Goal: Task Accomplishment & Management: Use online tool/utility

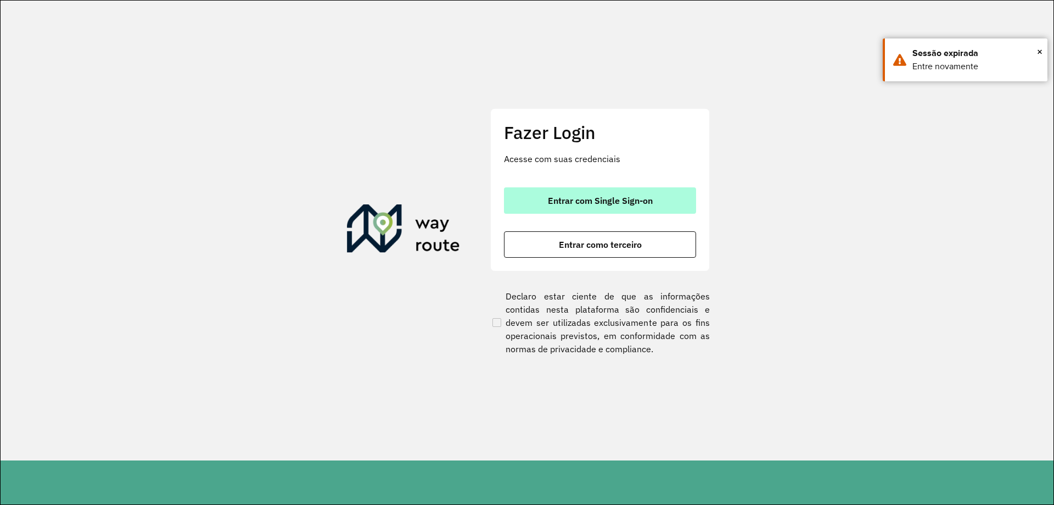
click at [617, 192] on button "Entrar com Single Sign-on" at bounding box center [600, 200] width 192 height 26
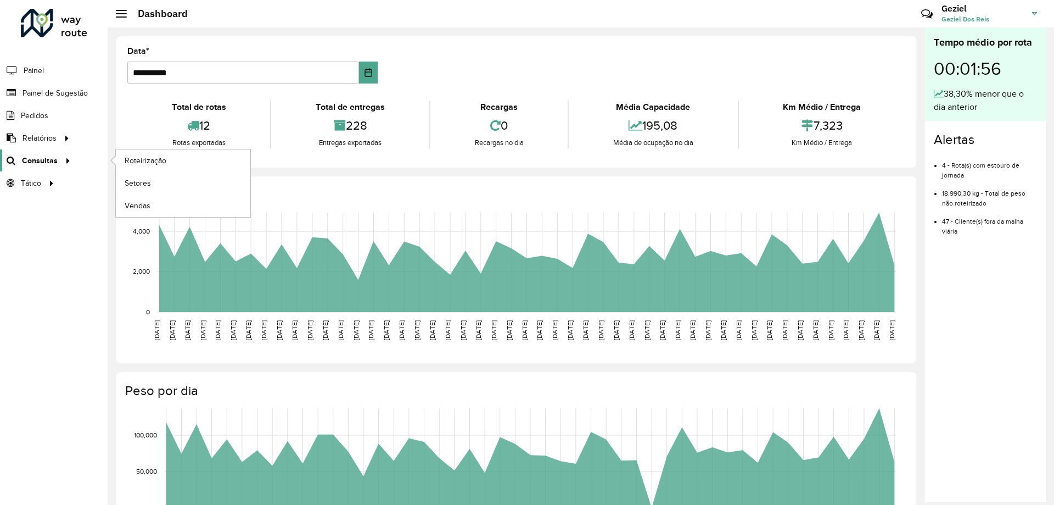
drag, startPoint x: 54, startPoint y: 160, endPoint x: 28, endPoint y: 161, distance: 26.4
click at [28, 161] on span "Consultas" at bounding box center [40, 161] width 36 height 12
click at [137, 163] on span "Roteirização" at bounding box center [147, 161] width 44 height 12
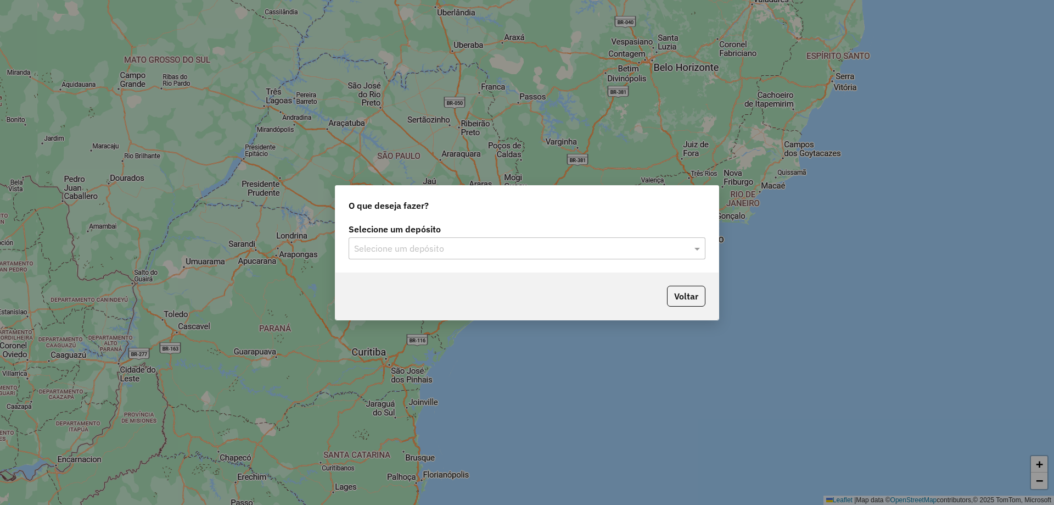
click at [421, 249] on input "text" at bounding box center [516, 248] width 324 height 13
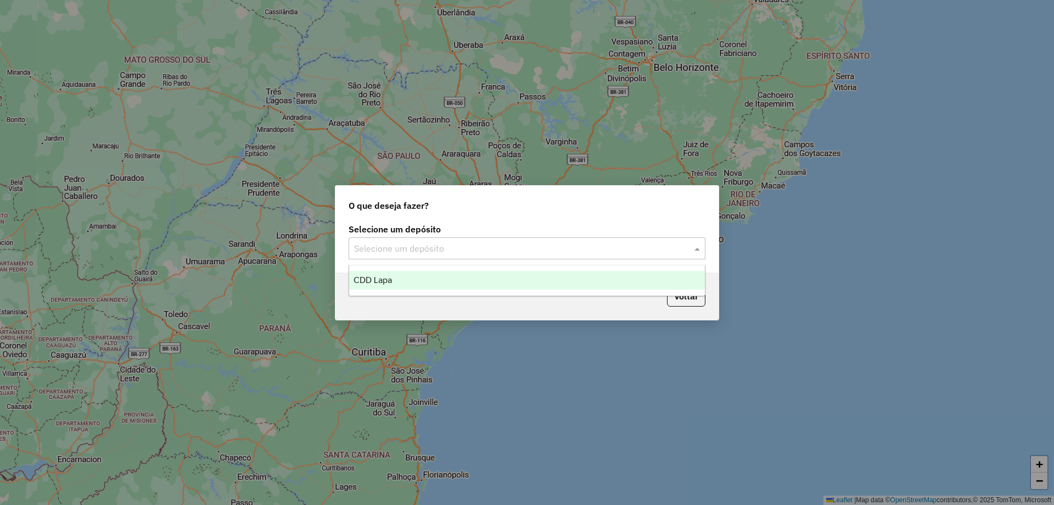
click at [393, 283] on div "CDD Lapa" at bounding box center [527, 280] width 356 height 19
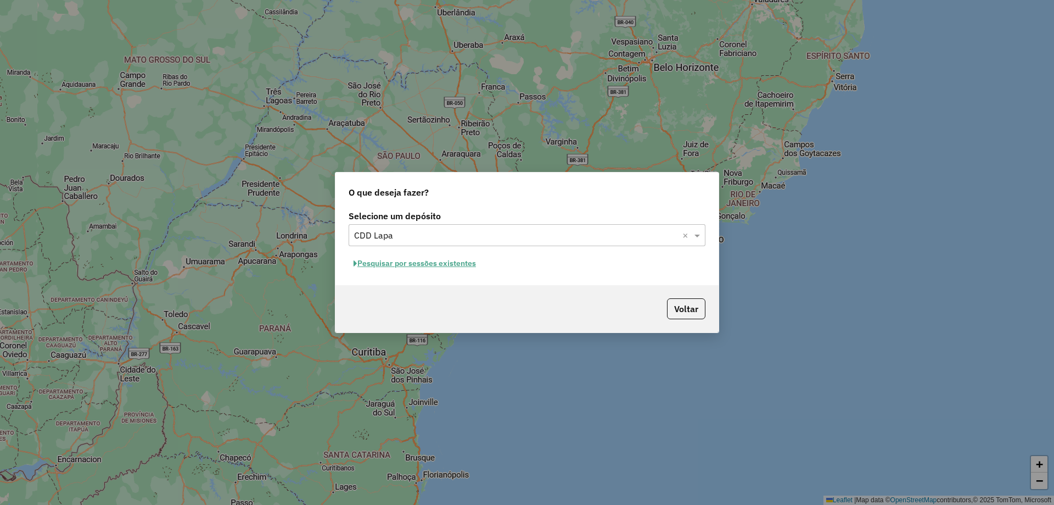
click at [416, 265] on button "Pesquisar por sessões existentes" at bounding box center [415, 263] width 132 height 17
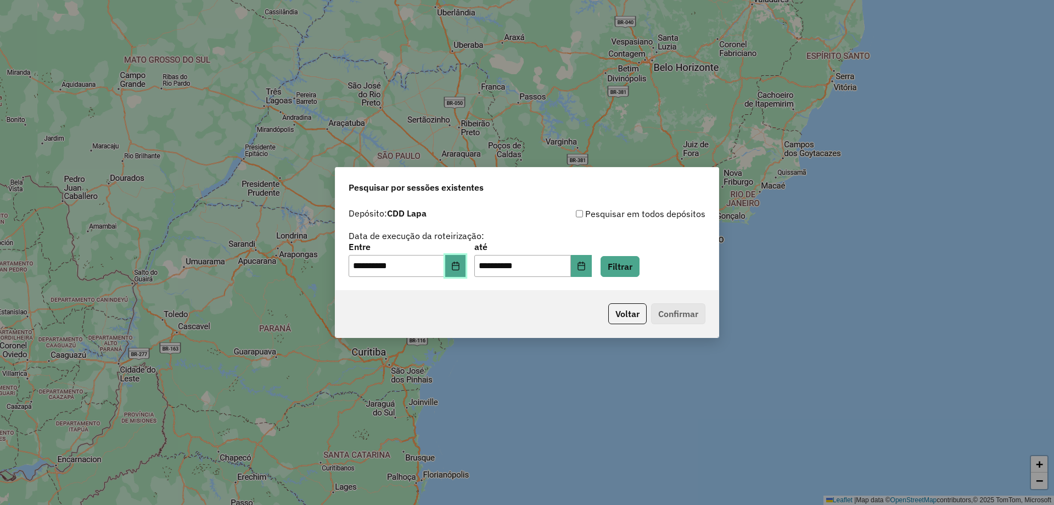
click at [460, 266] on icon "Choose Date" at bounding box center [455, 265] width 9 height 9
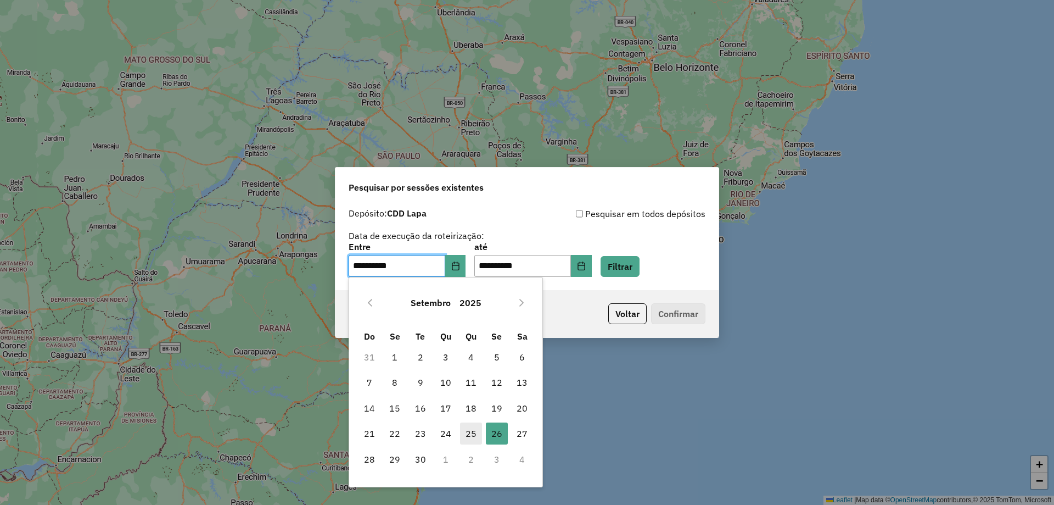
click at [472, 435] on span "25" at bounding box center [471, 433] width 22 height 22
type input "**********"
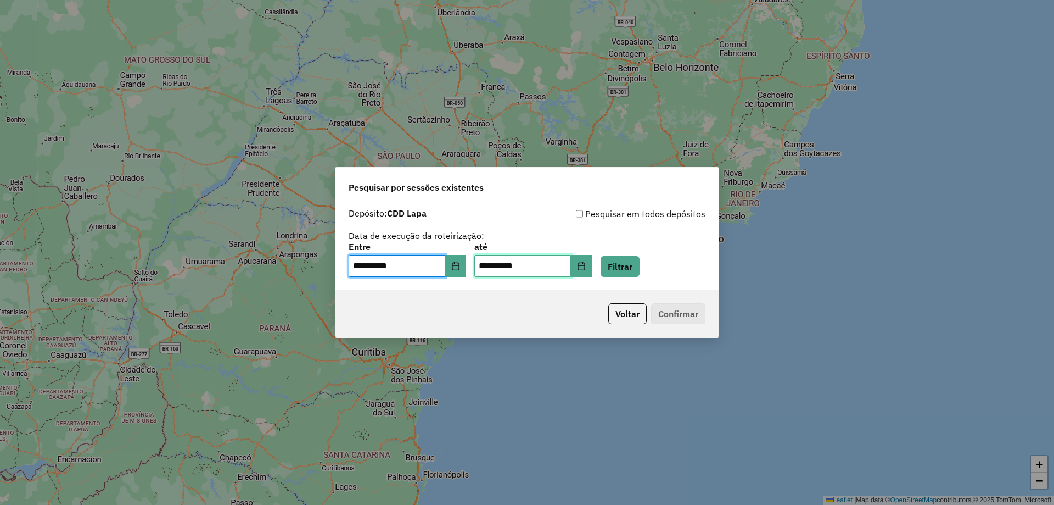
drag, startPoint x: 527, startPoint y: 263, endPoint x: 519, endPoint y: 260, distance: 7.6
click at [524, 263] on input "**********" at bounding box center [522, 266] width 97 height 22
click at [586, 266] on icon "Choose Date" at bounding box center [581, 265] width 9 height 9
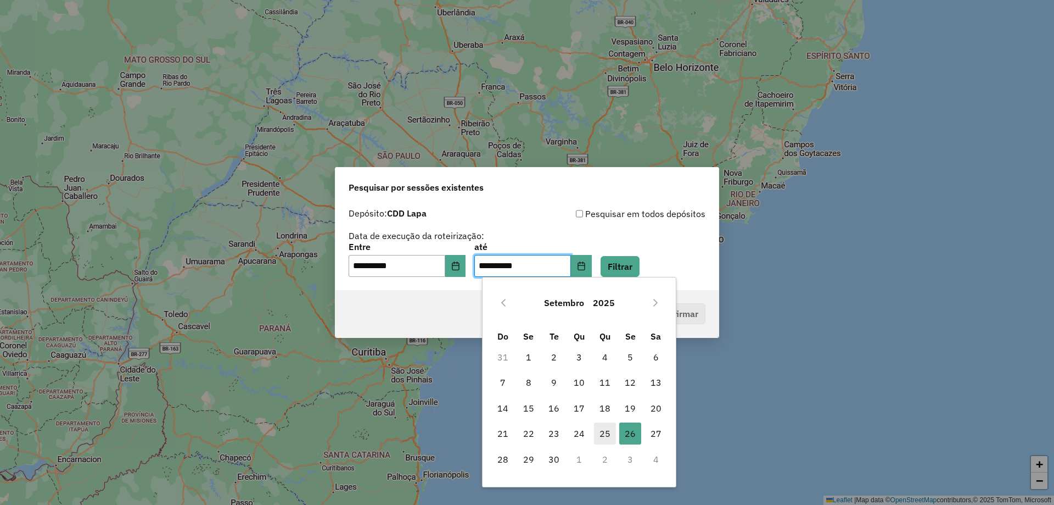
click at [603, 433] on span "25" at bounding box center [605, 433] width 22 height 22
type input "**********"
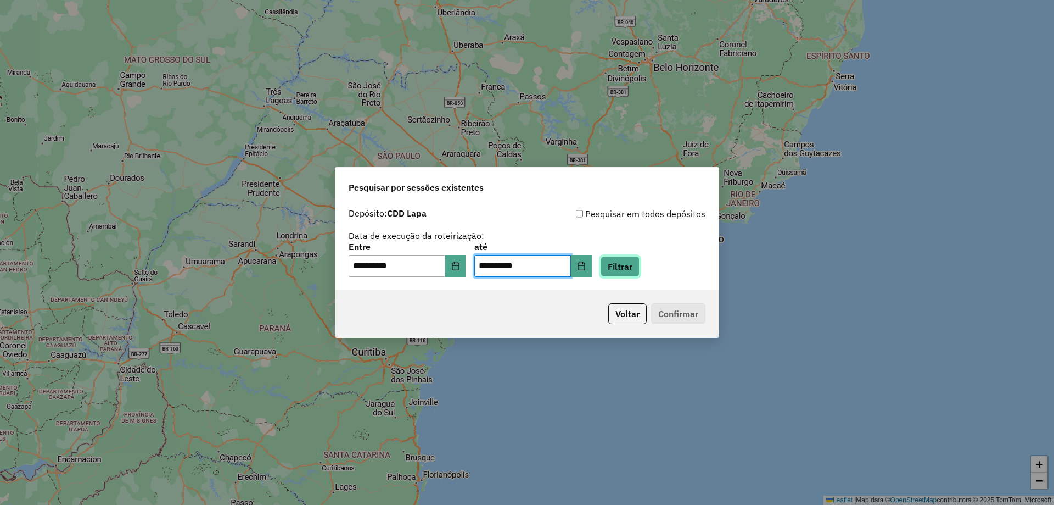
drag, startPoint x: 636, startPoint y: 266, endPoint x: 646, endPoint y: 272, distance: 11.6
click at [636, 266] on button "Filtrar" at bounding box center [620, 266] width 39 height 21
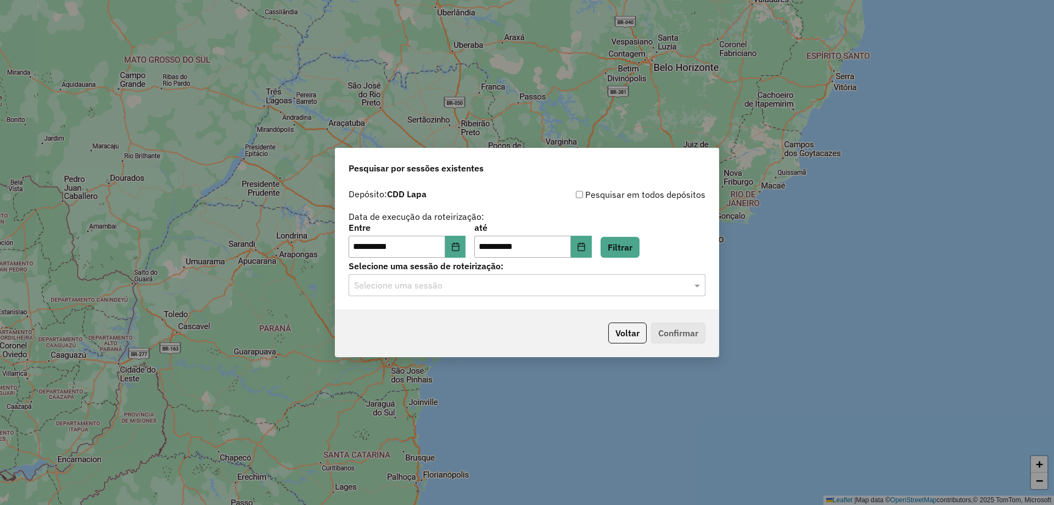
click at [536, 287] on input "text" at bounding box center [516, 285] width 324 height 13
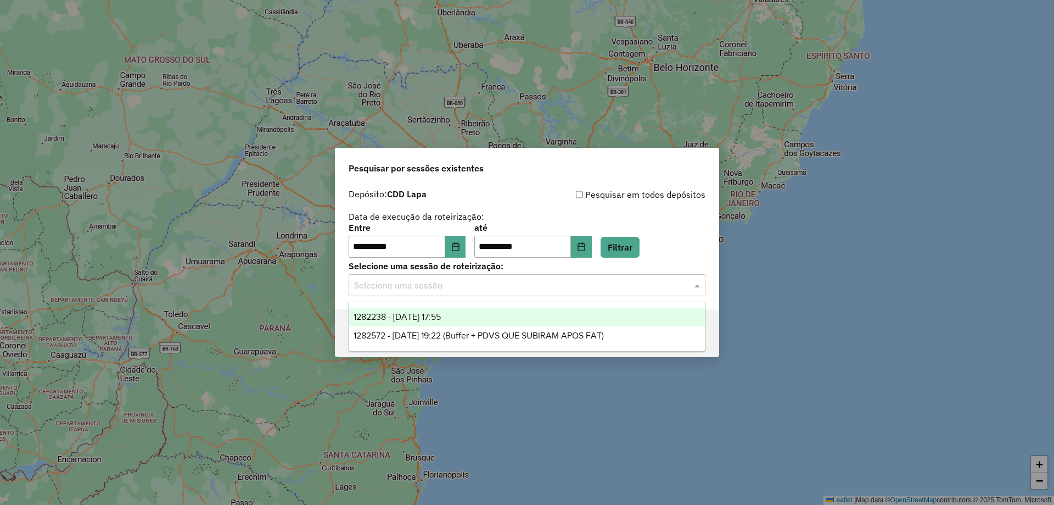
click at [428, 316] on span "1282238 - 25/09/2025 17:55" at bounding box center [397, 316] width 87 height 9
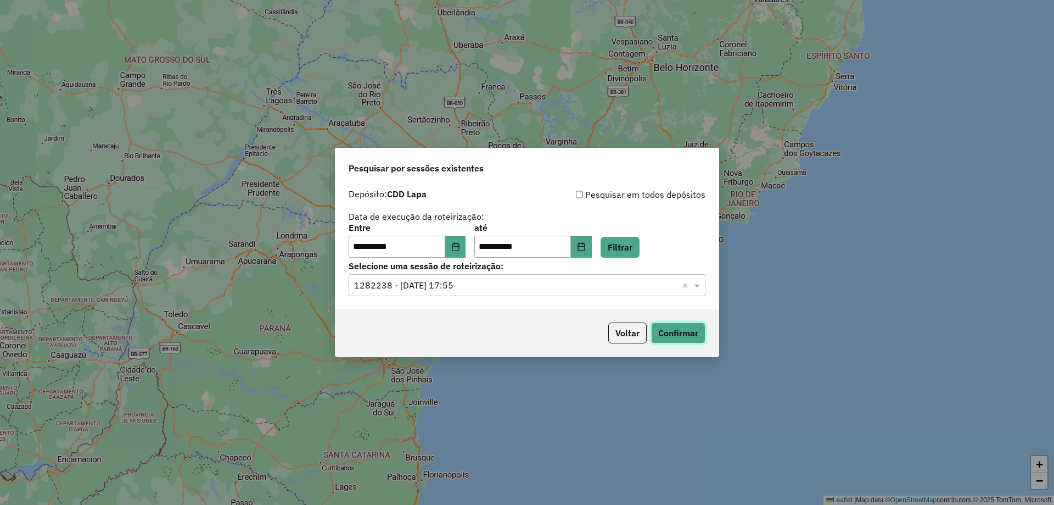
click at [688, 329] on button "Confirmar" at bounding box center [678, 332] width 54 height 21
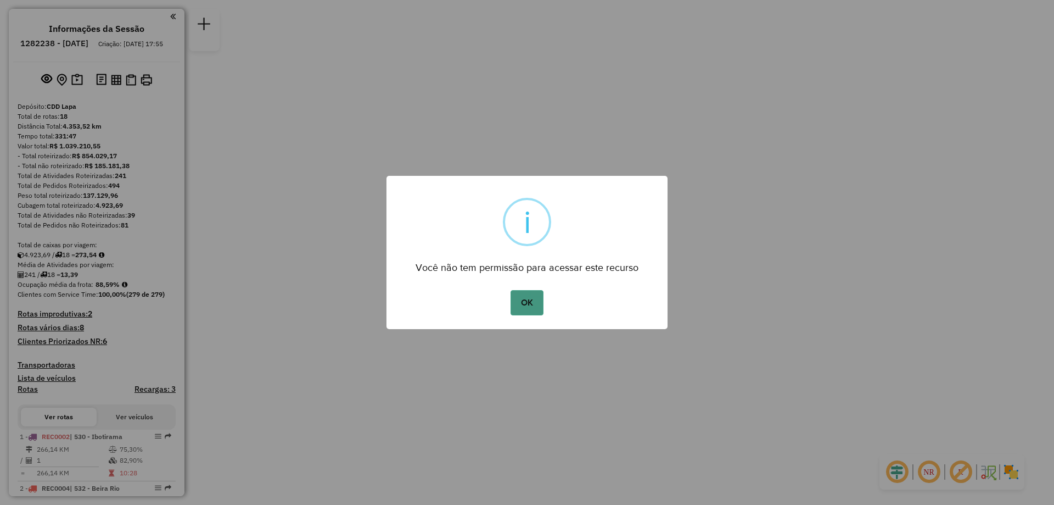
click at [533, 298] on button "OK" at bounding box center [527, 302] width 32 height 25
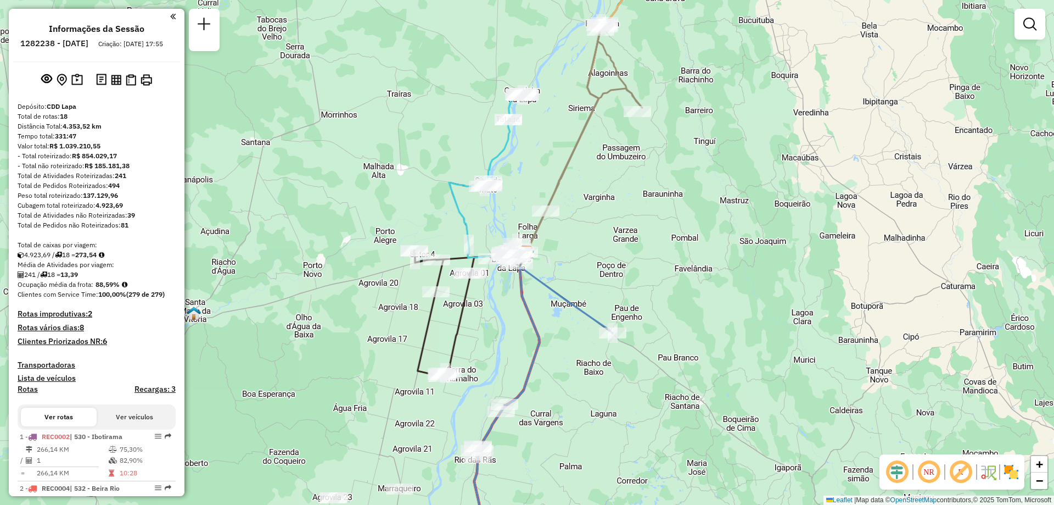
click at [931, 474] on em at bounding box center [929, 472] width 26 height 26
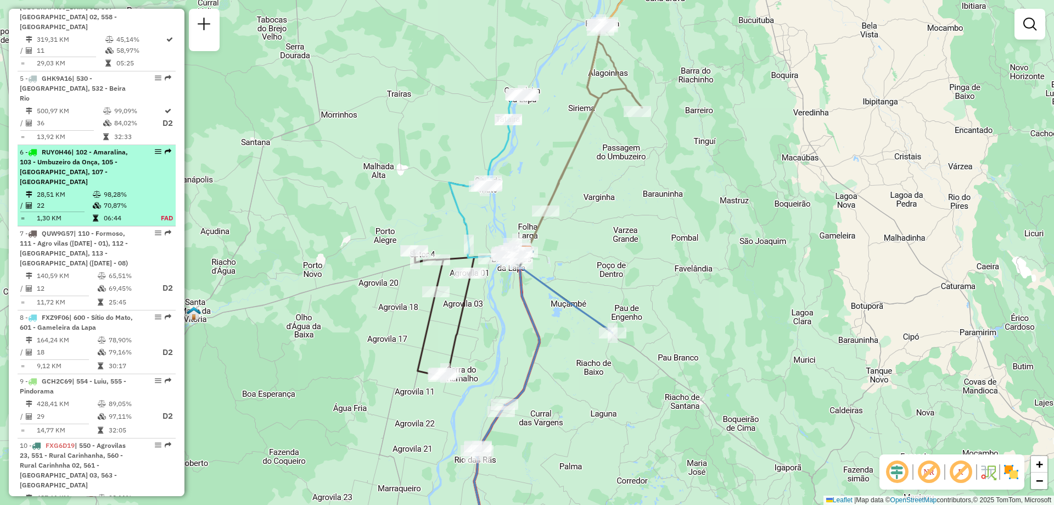
scroll to position [549, 0]
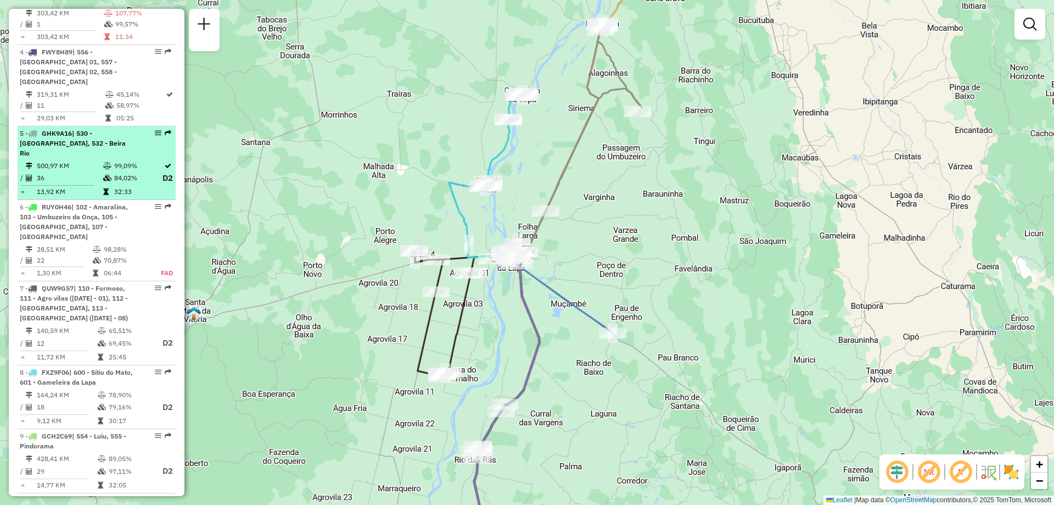
click at [49, 138] on div "5 - GHK9A16 | 530 - Ibotirama, 532 - Beira Rio" at bounding box center [78, 143] width 116 height 30
select select "**********"
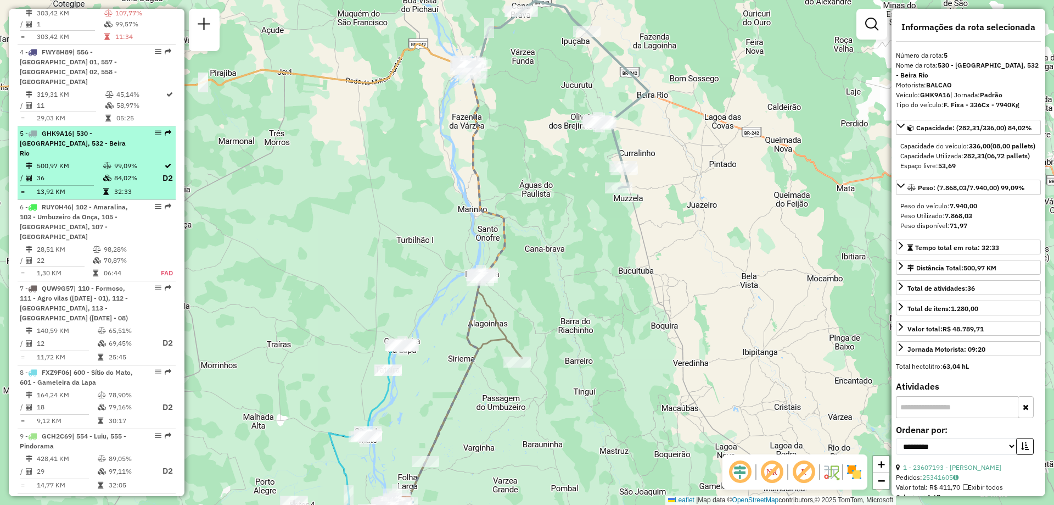
drag, startPoint x: 155, startPoint y: 128, endPoint x: 147, endPoint y: 134, distance: 9.4
click at [119, 131] on span "| 530 - Ibotirama, 532 - Beira Rio" at bounding box center [73, 143] width 106 height 28
click at [126, 135] on span "| 530 - Ibotirama, 532 - Beira Rio" at bounding box center [73, 143] width 106 height 28
click at [156, 134] on em at bounding box center [158, 133] width 7 height 7
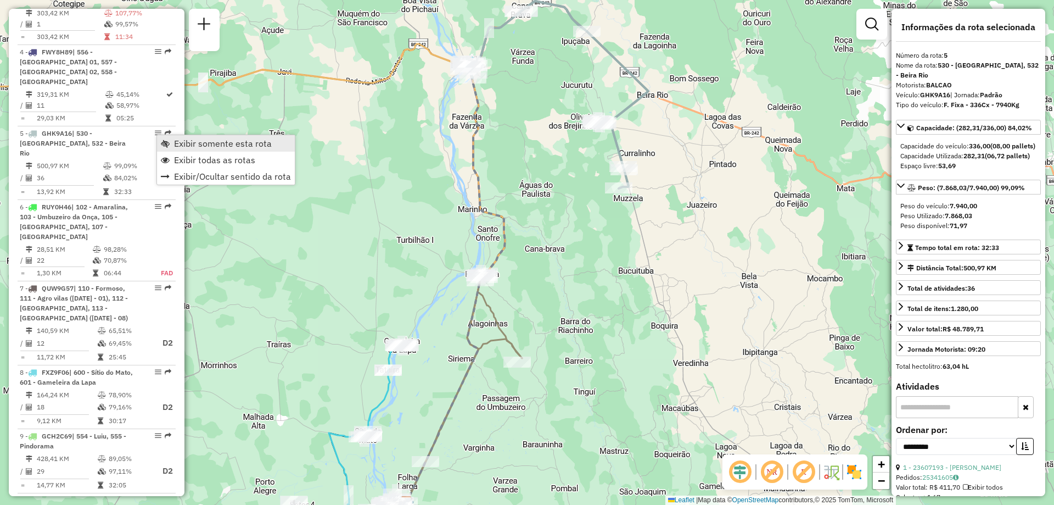
click at [185, 146] on span "Exibir somente esta rota" at bounding box center [223, 143] width 98 height 9
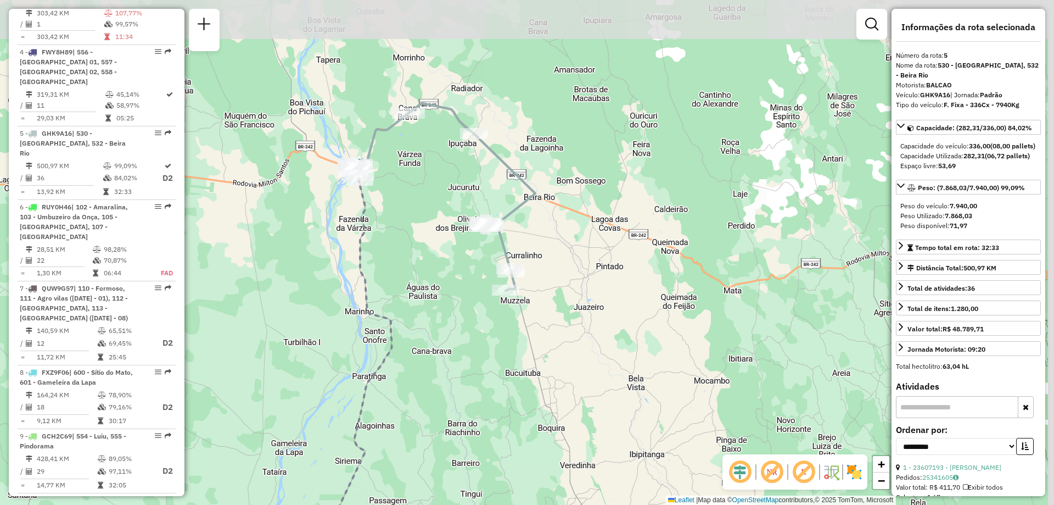
drag, startPoint x: 557, startPoint y: 179, endPoint x: 444, endPoint y: 282, distance: 153.2
click at [444, 282] on div "Janela de atendimento Grade de atendimento Capacidade Transportadoras Veículos …" at bounding box center [527, 252] width 1054 height 505
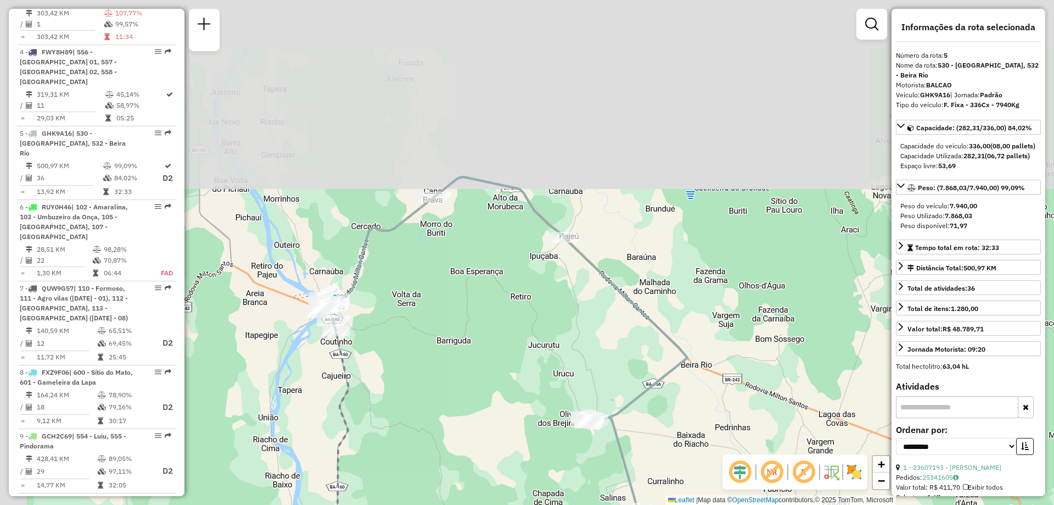
drag, startPoint x: 467, startPoint y: 153, endPoint x: 582, endPoint y: 349, distance: 226.7
click at [585, 350] on div "Janela de atendimento Grade de atendimento Capacidade Transportadoras Veículos …" at bounding box center [527, 252] width 1054 height 505
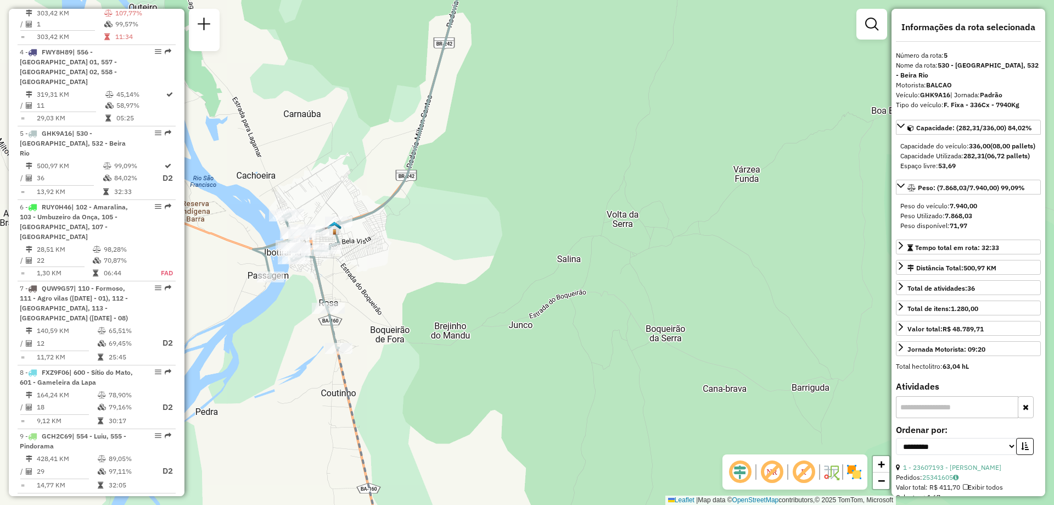
drag, startPoint x: 368, startPoint y: 244, endPoint x: 427, endPoint y: 253, distance: 59.4
click at [431, 253] on div "Janela de atendimento Grade de atendimento Capacidade Transportadoras Veículos …" at bounding box center [527, 252] width 1054 height 505
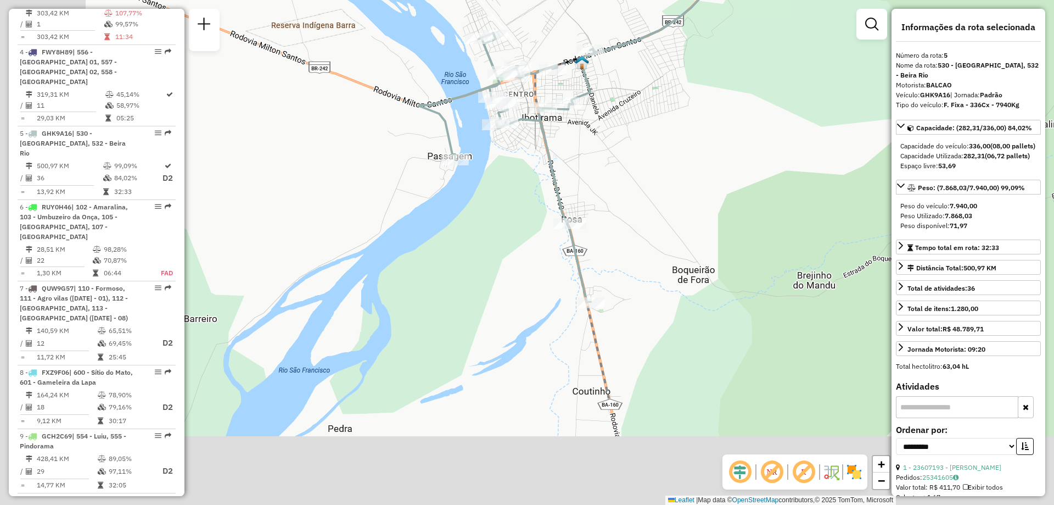
drag, startPoint x: 431, startPoint y: 304, endPoint x: 634, endPoint y: 153, distance: 253.5
click at [634, 153] on div "Janela de atendimento Grade de atendimento Capacidade Transportadoras Veículos …" at bounding box center [527, 252] width 1054 height 505
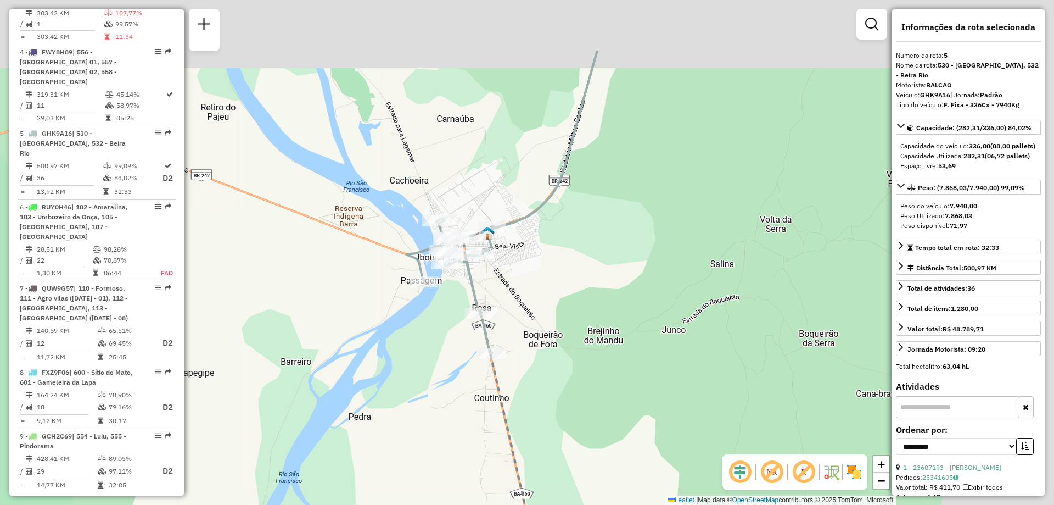
drag, startPoint x: 734, startPoint y: 165, endPoint x: 589, endPoint y: 311, distance: 206.2
click at [589, 311] on div "Janela de atendimento Grade de atendimento Capacidade Transportadoras Veículos …" at bounding box center [527, 252] width 1054 height 505
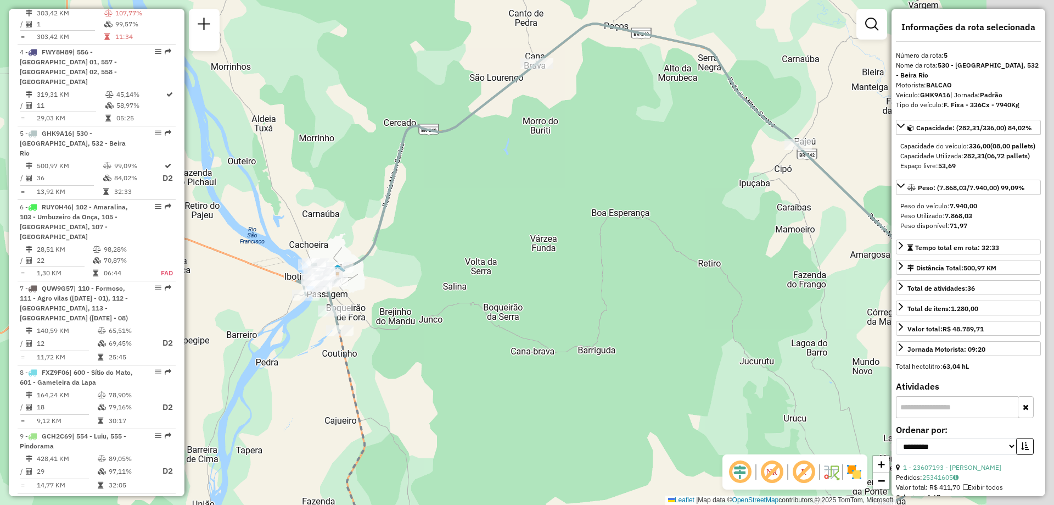
drag, startPoint x: 769, startPoint y: 333, endPoint x: 511, endPoint y: 300, distance: 260.7
click at [511, 300] on div "Janela de atendimento Grade de atendimento Capacidade Transportadoras Veículos …" at bounding box center [527, 252] width 1054 height 505
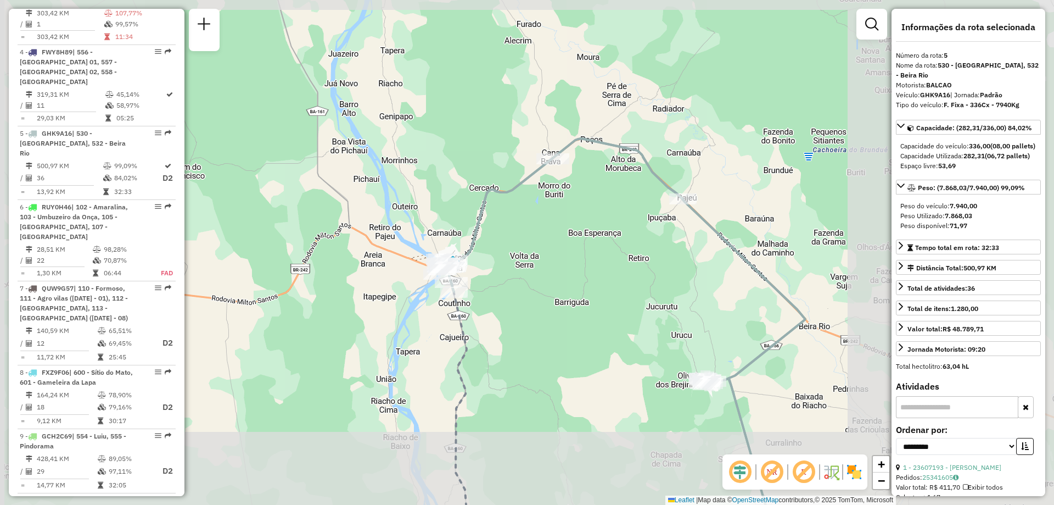
drag, startPoint x: 662, startPoint y: 312, endPoint x: 495, endPoint y: 242, distance: 181.4
click at [493, 247] on div "Janela de atendimento Grade de atendimento Capacidade Transportadoras Veículos …" at bounding box center [527, 252] width 1054 height 505
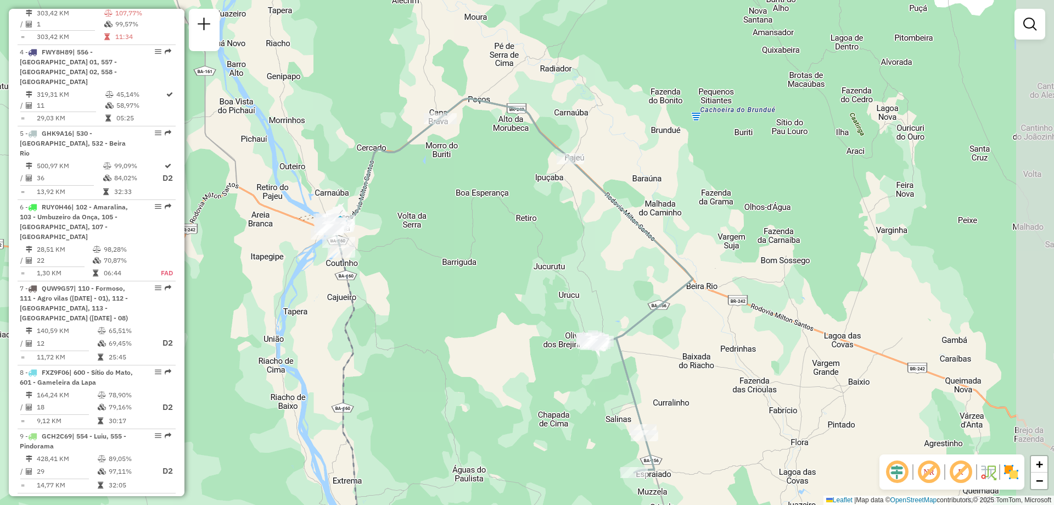
drag, startPoint x: 802, startPoint y: 409, endPoint x: 690, endPoint y: 368, distance: 119.5
click at [690, 368] on div "Janela de atendimento Grade de atendimento Capacidade Transportadoras Veículos …" at bounding box center [527, 252] width 1054 height 505
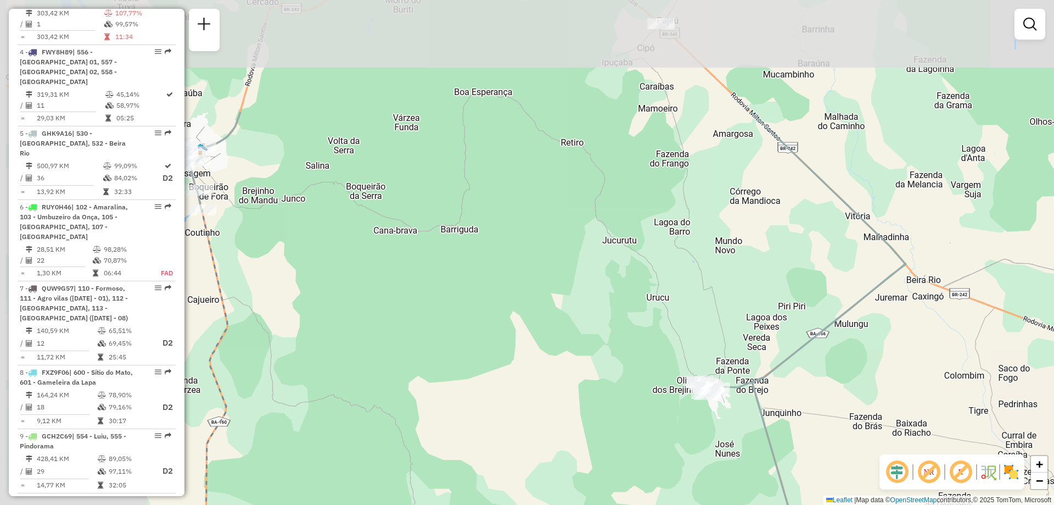
drag, startPoint x: 558, startPoint y: 92, endPoint x: 798, endPoint y: 317, distance: 329.0
click at [804, 318] on div "Janela de atendimento Grade de atendimento Capacidade Transportadoras Veículos …" at bounding box center [527, 252] width 1054 height 505
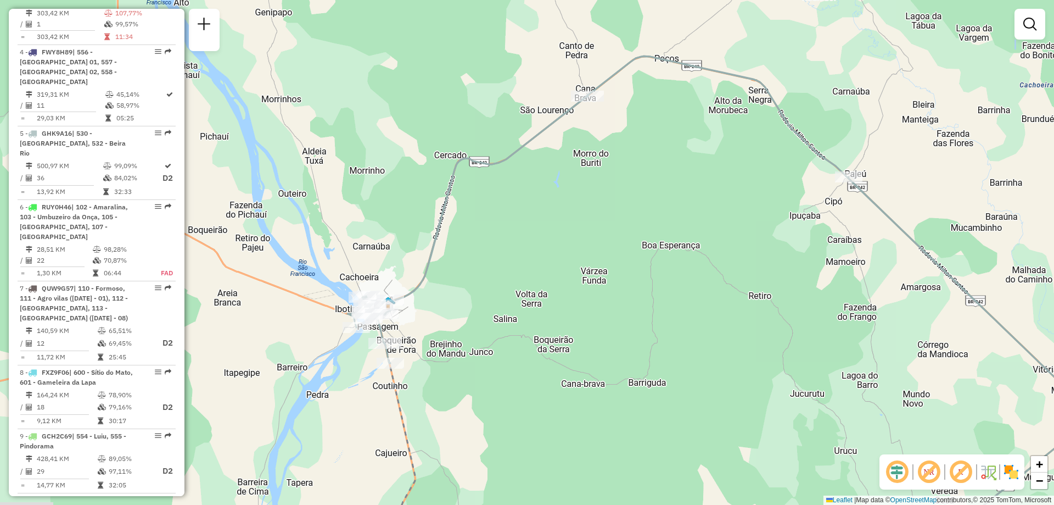
drag, startPoint x: 455, startPoint y: 260, endPoint x: 586, endPoint y: 339, distance: 153.5
click at [586, 339] on div "Janela de atendimento Grade de atendimento Capacidade Transportadoras Veículos …" at bounding box center [527, 252] width 1054 height 505
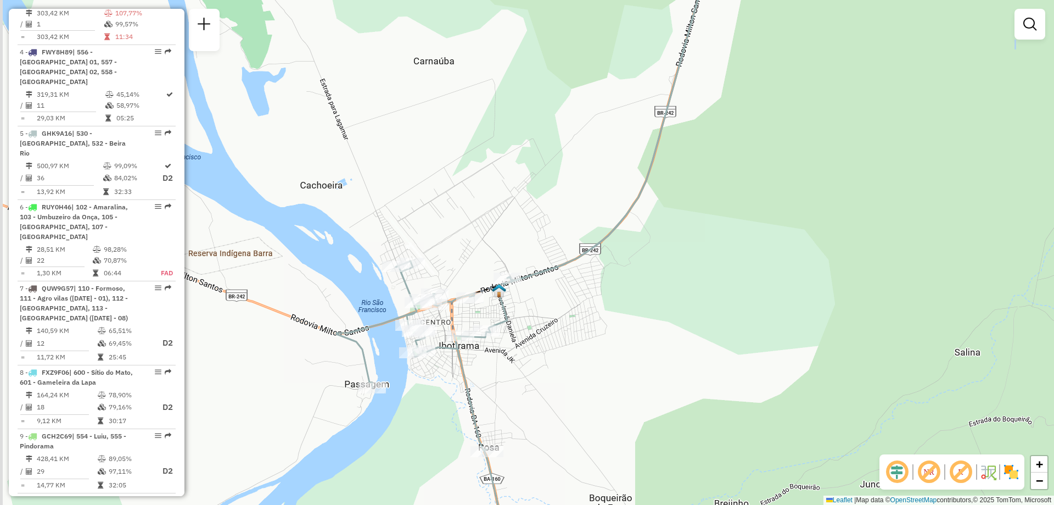
drag, startPoint x: 484, startPoint y: 344, endPoint x: 539, endPoint y: 359, distance: 56.3
click at [539, 359] on div "Janela de atendimento Grade de atendimento Capacidade Transportadoras Veículos …" at bounding box center [527, 252] width 1054 height 505
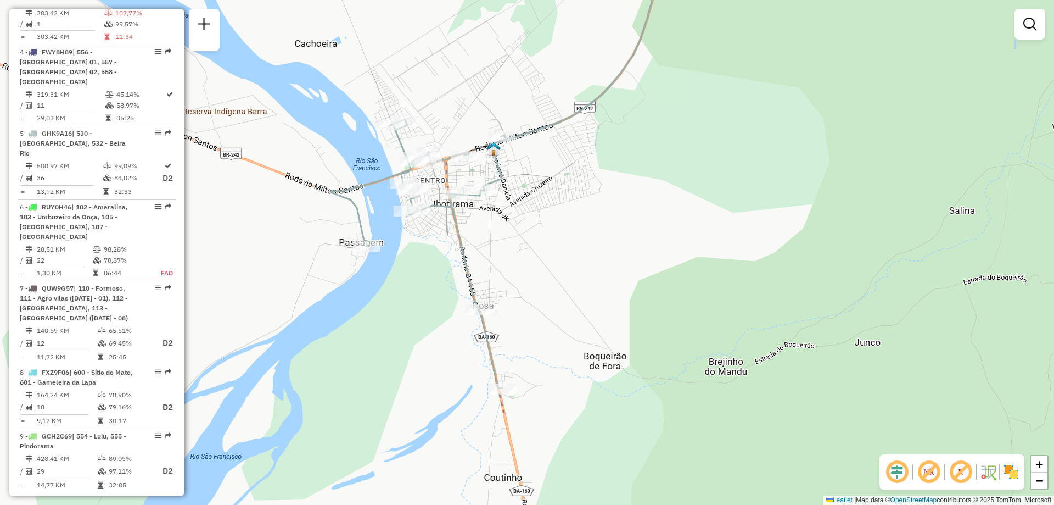
drag, startPoint x: 592, startPoint y: 385, endPoint x: 595, endPoint y: 147, distance: 238.3
click at [595, 147] on div "Janela de atendimento Grade de atendimento Capacidade Transportadoras Veículos …" at bounding box center [527, 252] width 1054 height 505
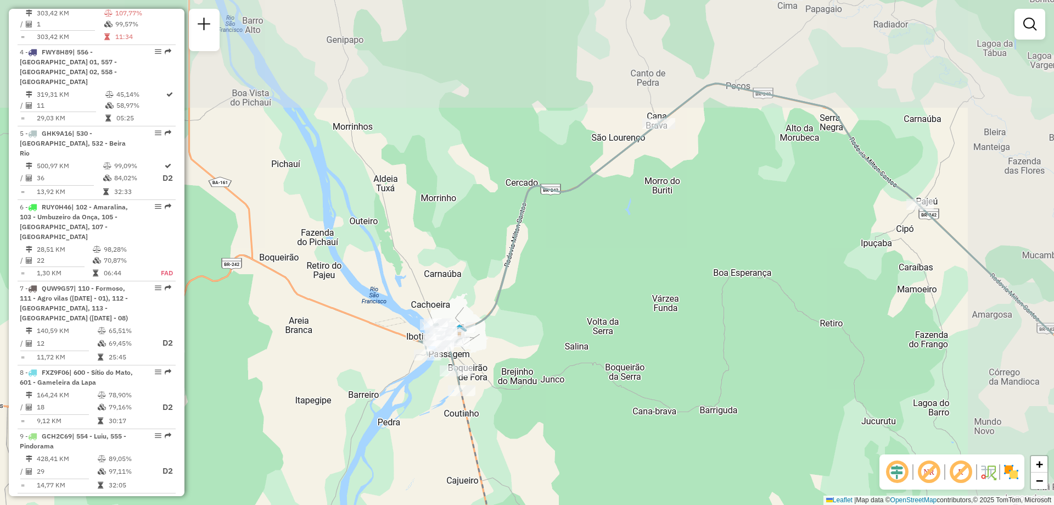
drag, startPoint x: 690, startPoint y: 202, endPoint x: 578, endPoint y: 331, distance: 170.9
click at [578, 331] on div "Janela de atendimento Grade de atendimento Capacidade Transportadoras Veículos …" at bounding box center [527, 252] width 1054 height 505
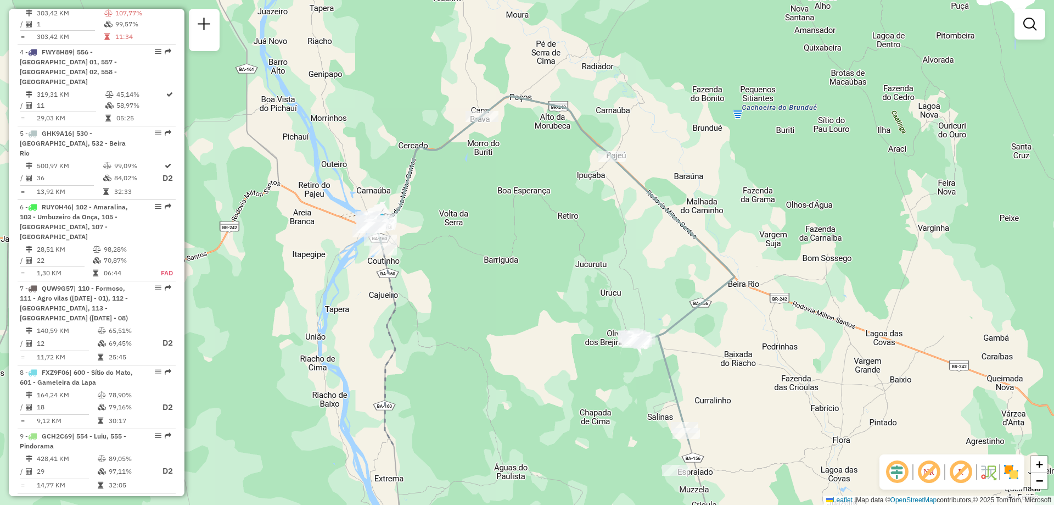
drag, startPoint x: 795, startPoint y: 363, endPoint x: 686, endPoint y: 293, distance: 129.2
click at [669, 251] on div "Janela de atendimento Grade de atendimento Capacidade Transportadoras Veículos …" at bounding box center [527, 252] width 1054 height 505
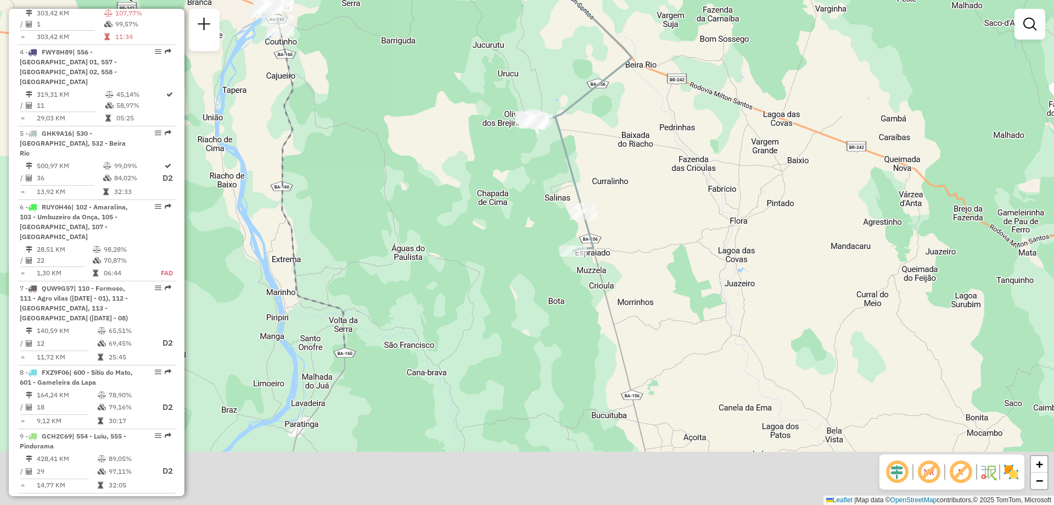
drag, startPoint x: 837, startPoint y: 471, endPoint x: 742, endPoint y: 262, distance: 229.8
click at [742, 262] on div "Janela de atendimento Grade de atendimento Capacidade Transportadoras Veículos …" at bounding box center [527, 252] width 1054 height 505
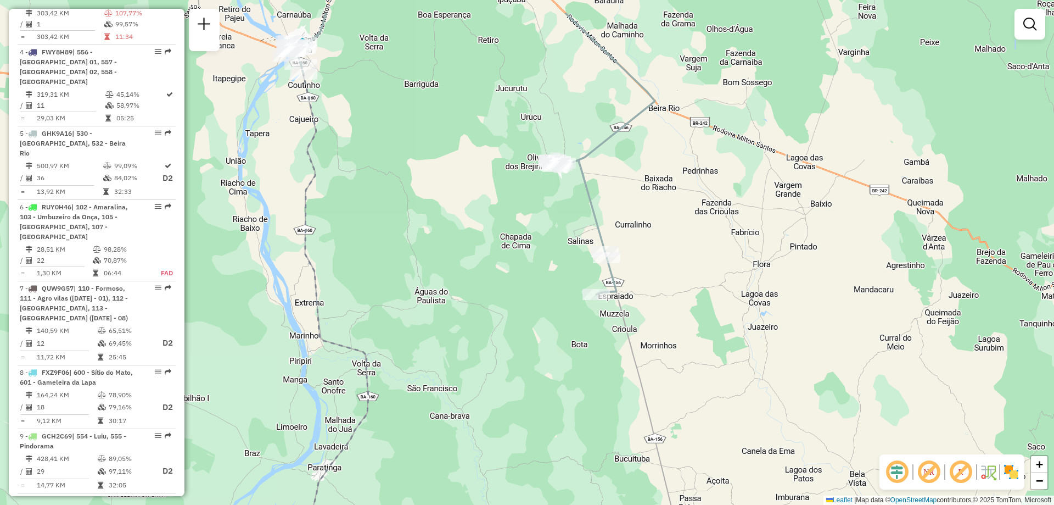
drag, startPoint x: 735, startPoint y: 357, endPoint x: 784, endPoint y: 444, distance: 100.1
click at [784, 444] on div "Janela de atendimento Grade de atendimento Capacidade Transportadoras Veículos …" at bounding box center [527, 252] width 1054 height 505
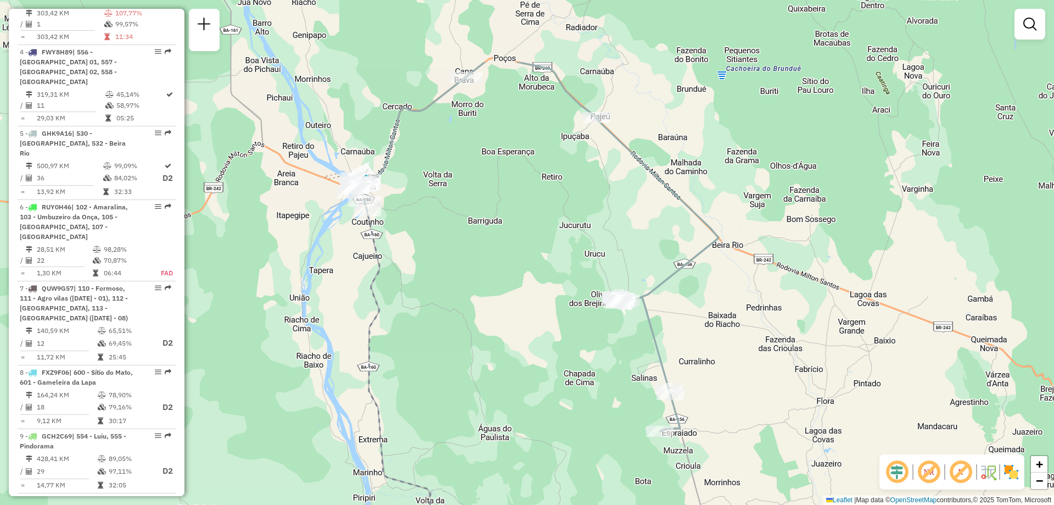
drag, startPoint x: 694, startPoint y: 209, endPoint x: 745, endPoint y: 334, distance: 135.0
click at [745, 334] on div "Janela de atendimento Grade de atendimento Capacidade Transportadoras Veículos …" at bounding box center [527, 252] width 1054 height 505
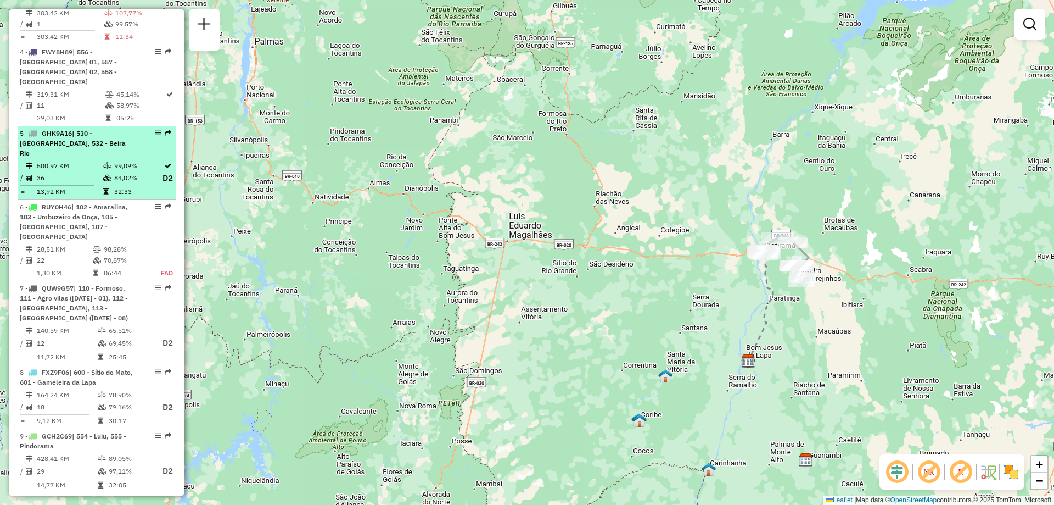
click at [66, 141] on div "5 - GHK9A16 | 530 - Ibotirama, 532 - Beira Rio" at bounding box center [78, 143] width 116 height 30
select select "**********"
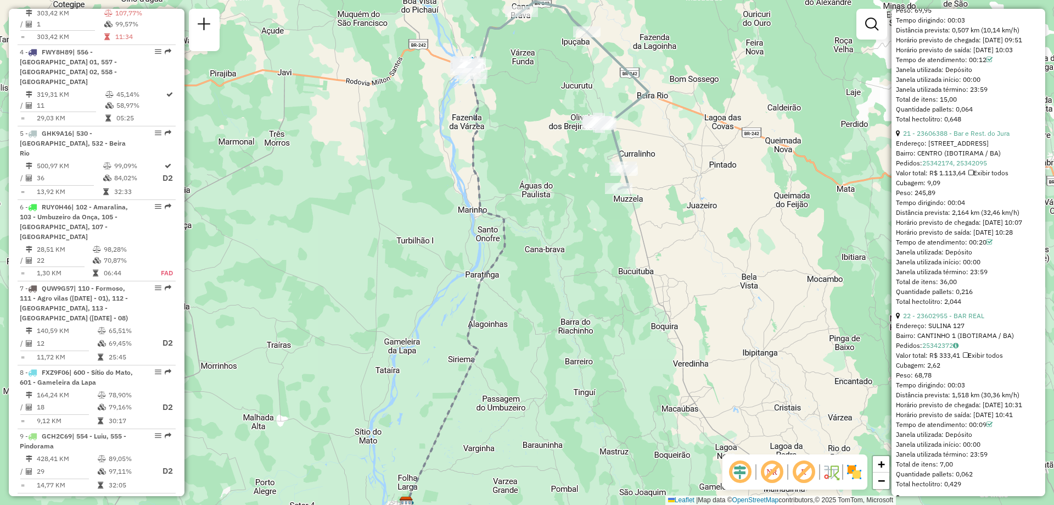
scroll to position [4064, 0]
